Goal: Information Seeking & Learning: Learn about a topic

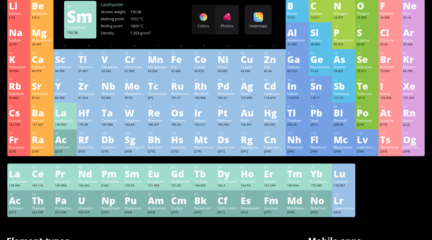
scroll to position [56, 0]
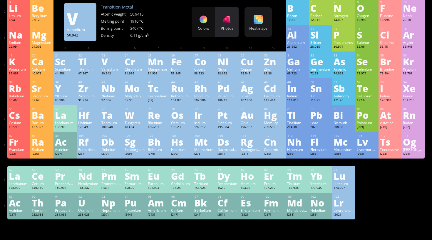
click at [225, 26] on div "Photos" at bounding box center [226, 28] width 23 height 5
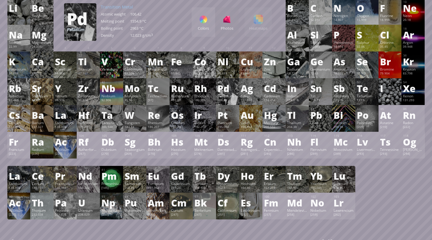
click at [225, 85] on div "Pd" at bounding box center [227, 87] width 20 height 9
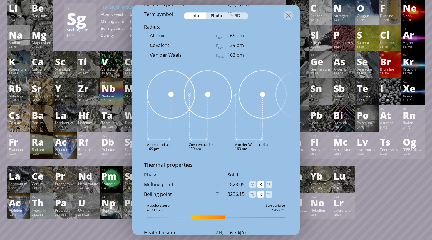
scroll to position [516, 0]
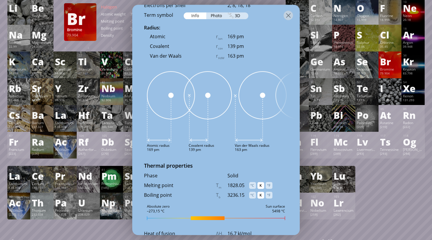
click at [388, 71] on div "Bromine" at bounding box center [390, 69] width 20 height 5
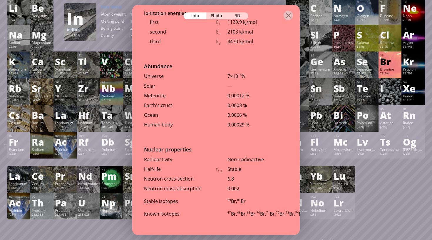
scroll to position [1233, 0]
click at [220, 18] on div "Photo" at bounding box center [216, 15] width 21 height 7
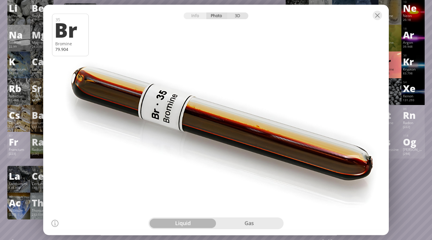
click at [240, 15] on div "3D" at bounding box center [237, 15] width 21 height 7
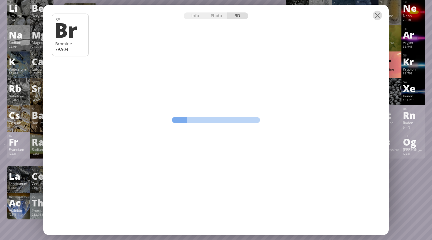
click at [377, 17] on div at bounding box center [376, 15] width 9 height 9
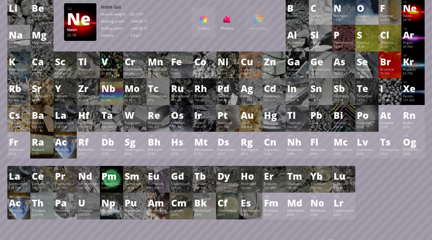
click at [411, 13] on div "Ne" at bounding box center [413, 7] width 20 height 9
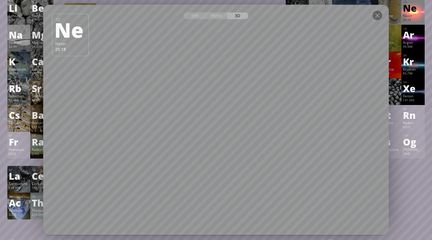
click at [211, 21] on div at bounding box center [215, 15] width 345 height 21
click at [214, 19] on div "Photo" at bounding box center [216, 15] width 21 height 7
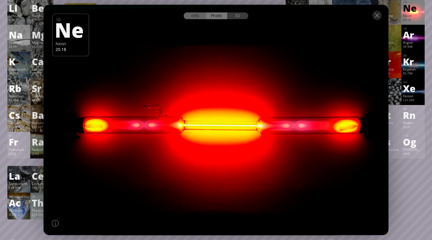
click at [188, 17] on div "Info" at bounding box center [195, 15] width 23 height 7
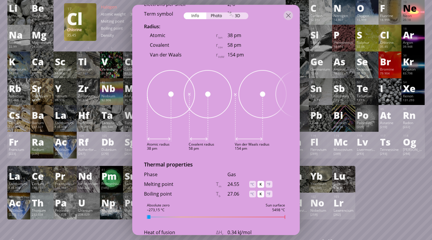
scroll to position [418, 0]
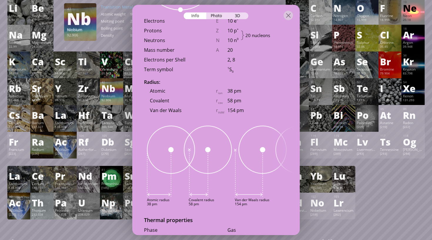
click at [108, 88] on div "Nb" at bounding box center [111, 87] width 20 height 9
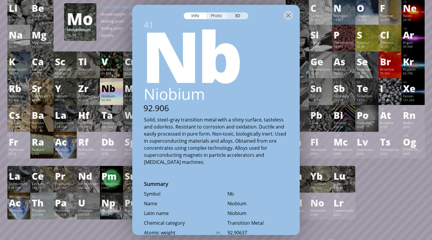
scroll to position [0, 0]
click at [217, 17] on div "Photo" at bounding box center [216, 15] width 21 height 7
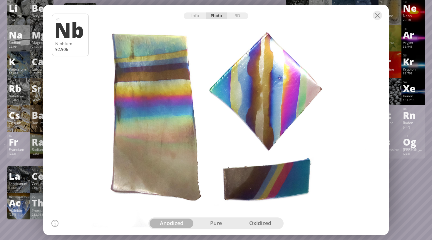
click at [220, 227] on div "pure" at bounding box center [216, 223] width 44 height 9
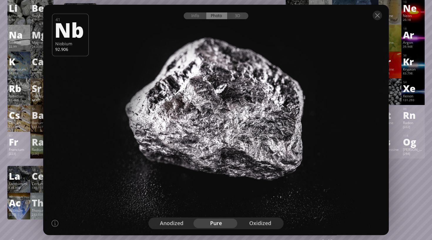
click at [261, 220] on div "oxidized" at bounding box center [260, 223] width 44 height 9
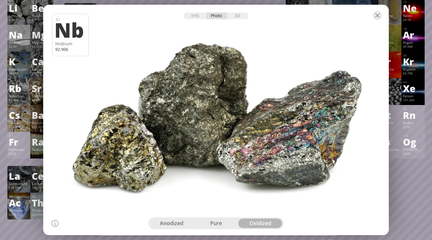
click at [182, 229] on div "anodized pure oxidized" at bounding box center [215, 223] width 135 height 12
click at [176, 224] on div "anodized" at bounding box center [171, 223] width 44 height 9
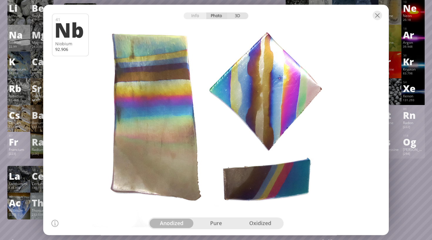
click at [241, 18] on div "3D" at bounding box center [237, 15] width 21 height 7
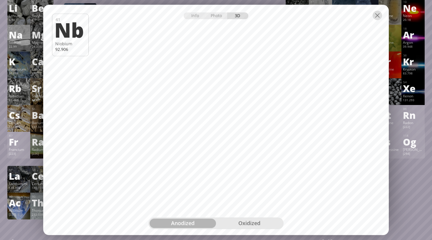
click at [380, 14] on div at bounding box center [376, 15] width 9 height 9
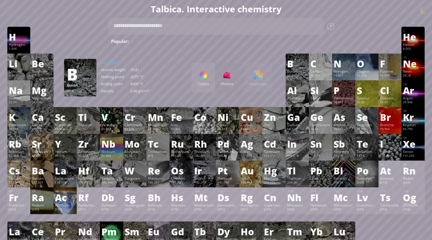
click at [290, 75] on div "10.81" at bounding box center [297, 75] width 20 height 5
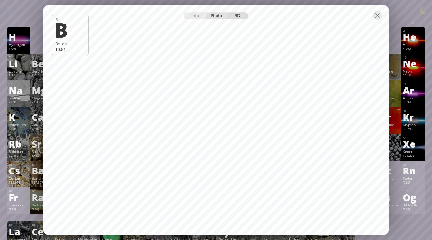
click at [215, 15] on div "Photo" at bounding box center [216, 15] width 21 height 7
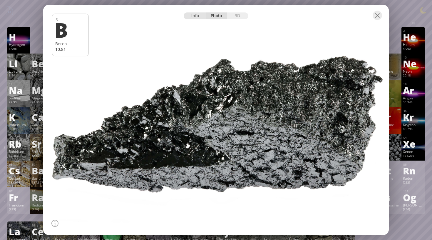
click at [196, 16] on div "Info" at bounding box center [195, 15] width 23 height 7
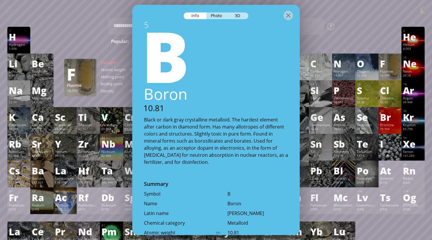
click at [313, 17] on div "Popular: Water H 2 O H 2 SO 4 HCl H 2 SO 4 + NaOH Methane [MEDICAL_DATA] Fe + O…" at bounding box center [216, 30] width 216 height 30
click at [289, 17] on div at bounding box center [287, 15] width 9 height 9
